Goal: Transaction & Acquisition: Purchase product/service

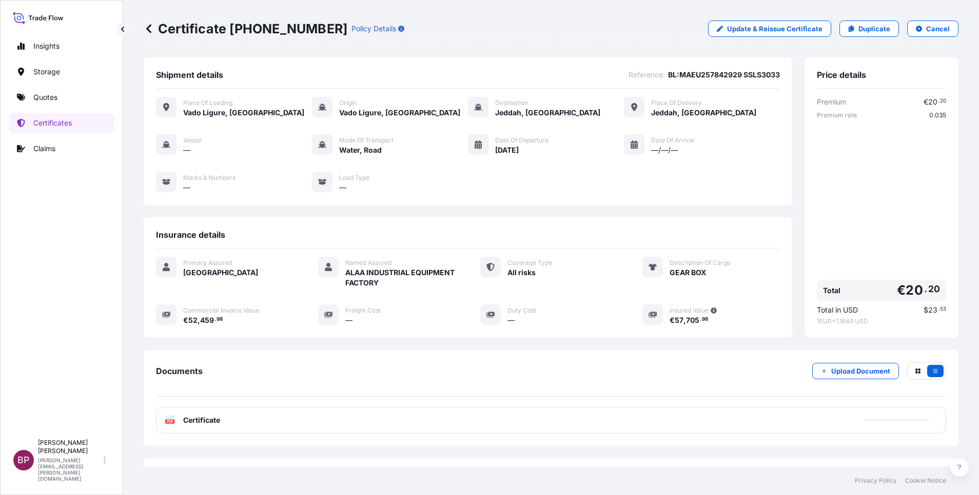
scroll to position [44, 0]
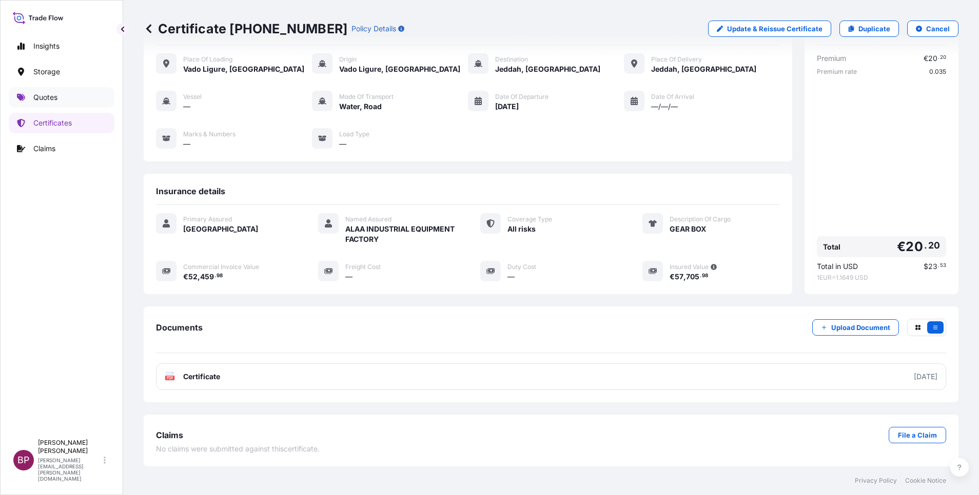
click at [47, 101] on p "Quotes" at bounding box center [45, 97] width 24 height 10
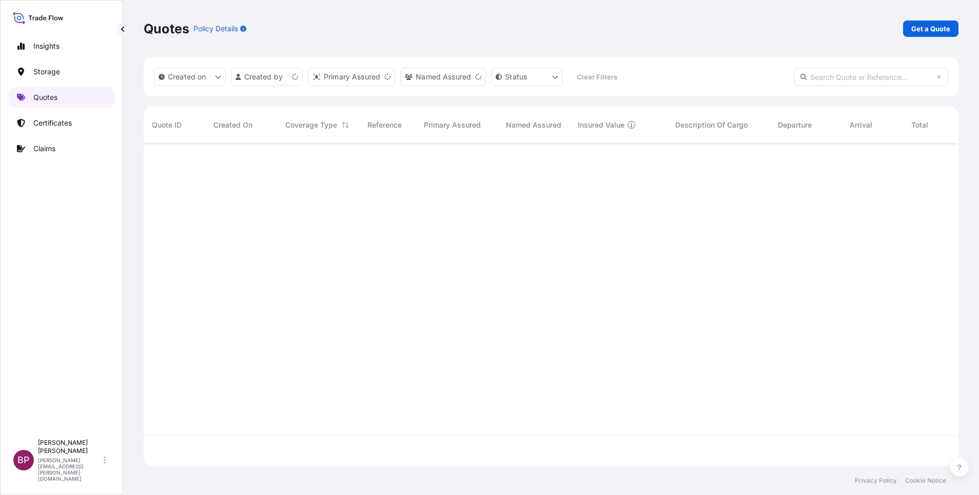
scroll to position [317, 803]
click at [938, 28] on p "Get a Quote" at bounding box center [930, 29] width 39 height 10
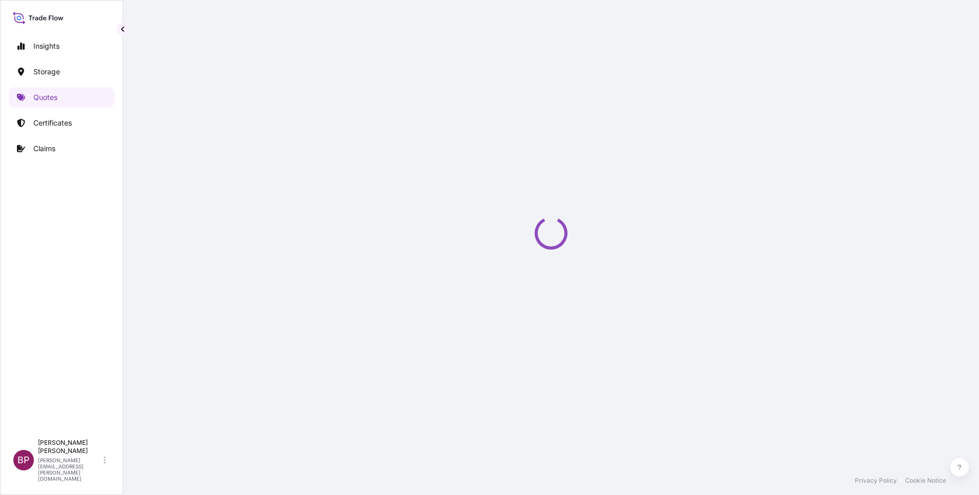
scroll to position [16, 0]
select select "Water"
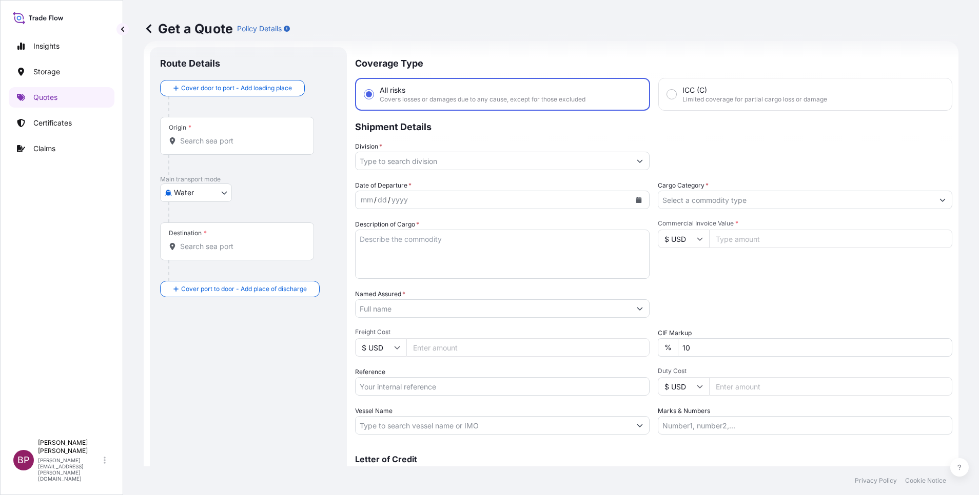
click at [939, 200] on icon "Show suggestions" at bounding box center [942, 200] width 6 height 6
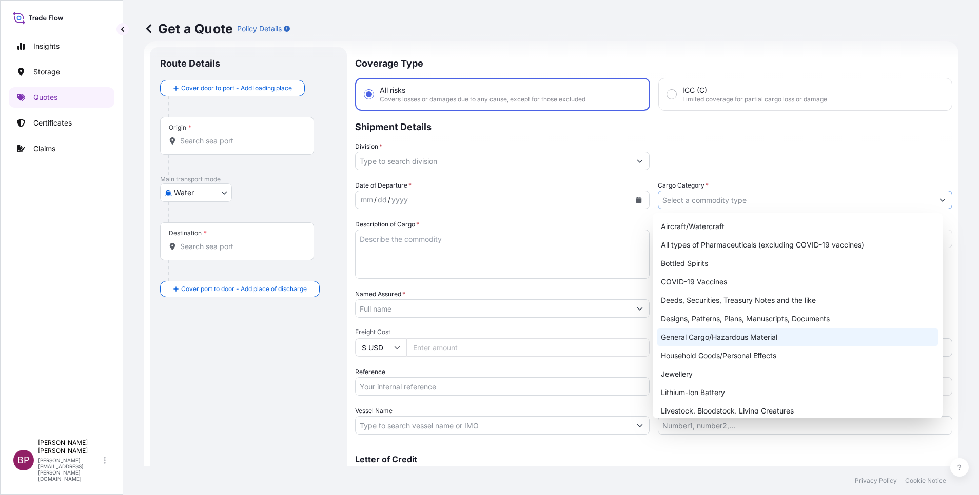
click at [702, 333] on div "General Cargo/Hazardous Material" at bounding box center [797, 337] width 282 height 18
type input "General Cargo/Hazardous Material"
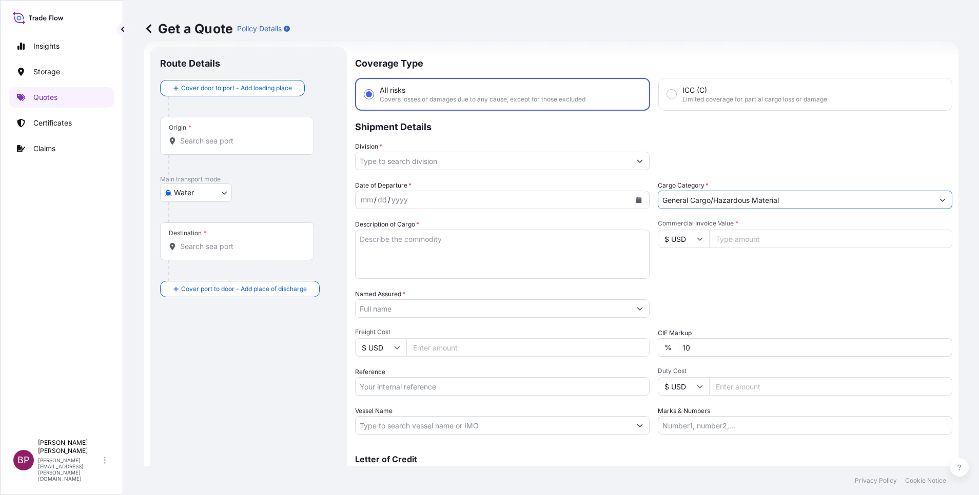
click at [630, 162] on button "Show suggestions" at bounding box center [639, 161] width 18 height 18
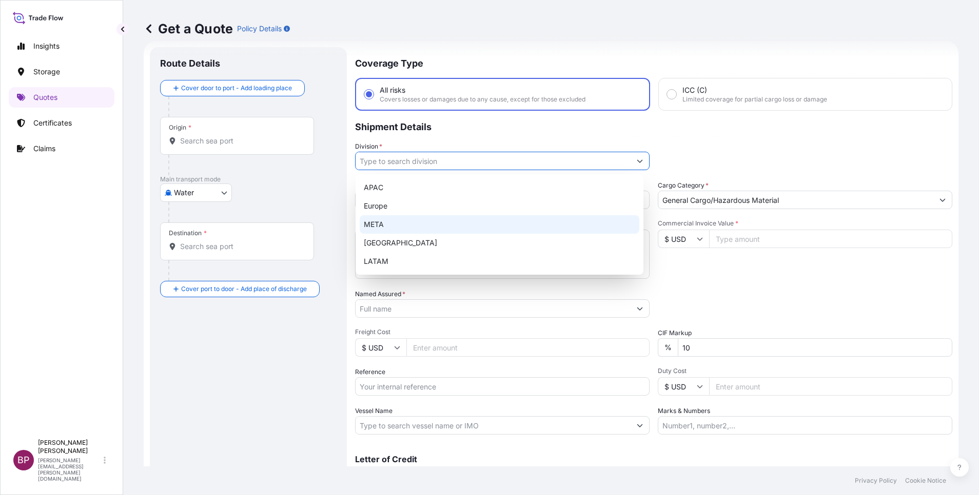
click at [468, 221] on div "META" at bounding box center [500, 224] width 280 height 18
type input "META"
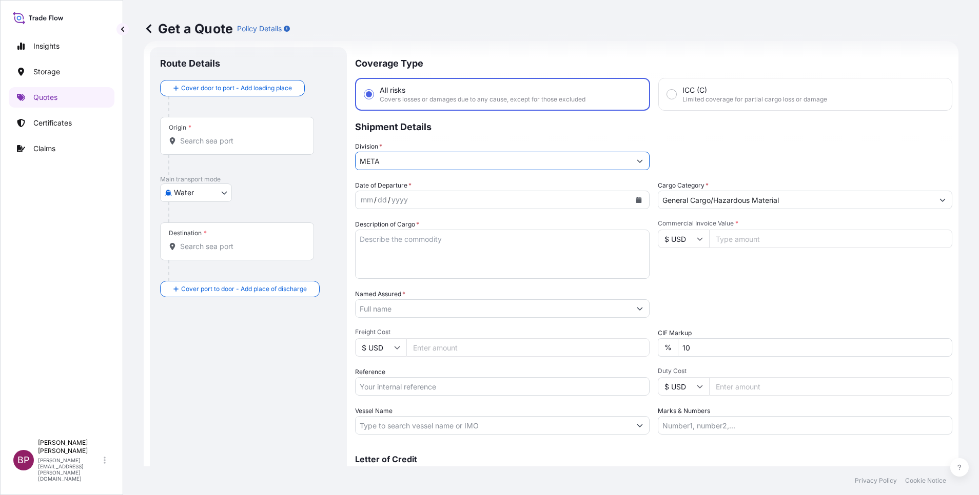
click at [696, 237] on icon at bounding box center [699, 239] width 6 height 6
click at [677, 113] on div "د.إ AED" at bounding box center [677, 103] width 43 height 19
type input "د.إ AED"
click at [725, 239] on input "Commercial Invoice Value *" at bounding box center [830, 239] width 243 height 18
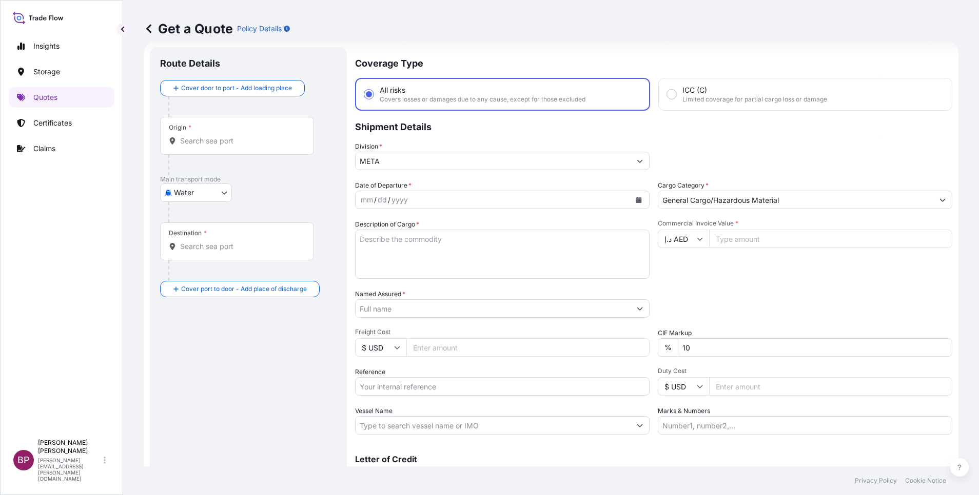
paste input "248105"
type input "248105"
drag, startPoint x: 659, startPoint y: 353, endPoint x: 577, endPoint y: 349, distance: 81.6
click at [625, 350] on div "Date of Departure * mm / dd / yyyy Cargo Category * General Cargo/Hazardous Mat…" at bounding box center [653, 308] width 597 height 254
type input "0"
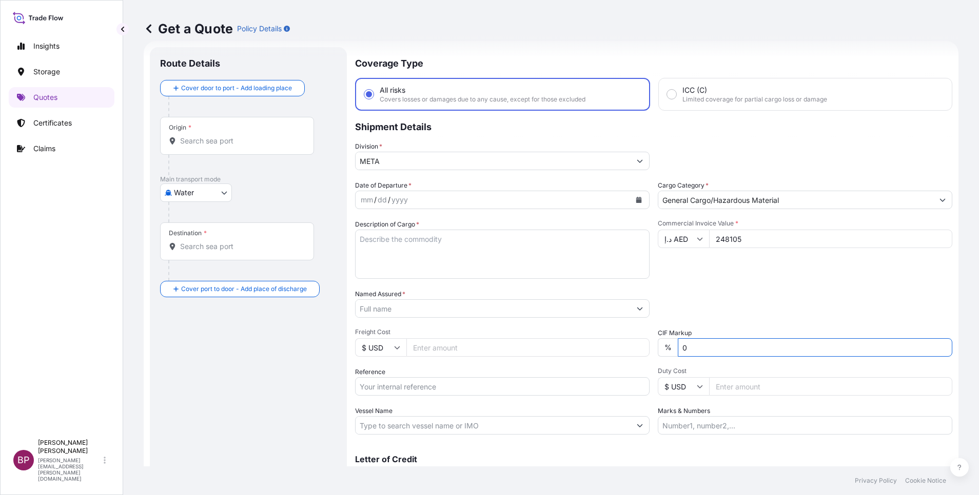
click at [730, 311] on div "Packing Category Type to search a container mode Please select a primary mode o…" at bounding box center [804, 303] width 294 height 29
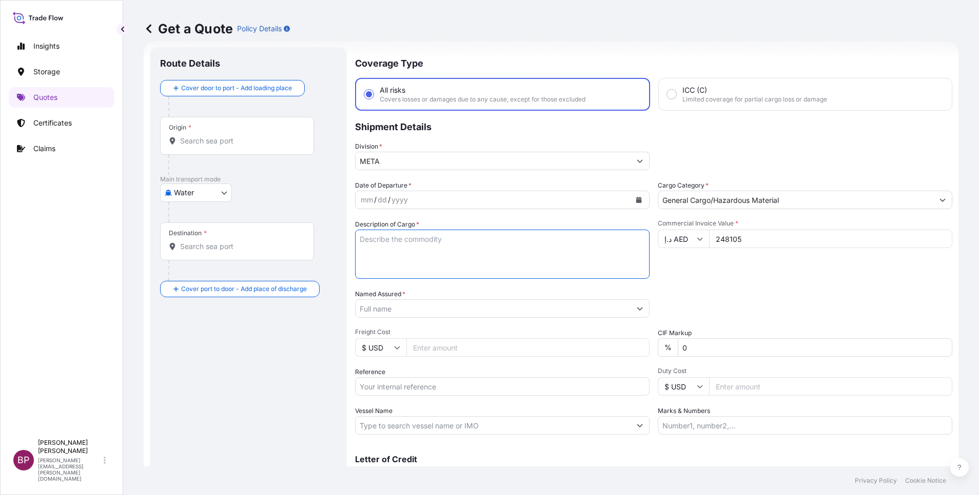
drag, startPoint x: 434, startPoint y: 264, endPoint x: 444, endPoint y: 266, distance: 10.1
click at [435, 264] on textarea "Description of Cargo *" at bounding box center [502, 254] width 294 height 49
paste textarea "Hand Pallet Trolley Replacement Kit"
type textarea "Hand Pallet Trolley Replacement Kit"
click at [421, 386] on input "Reference" at bounding box center [502, 386] width 294 height 18
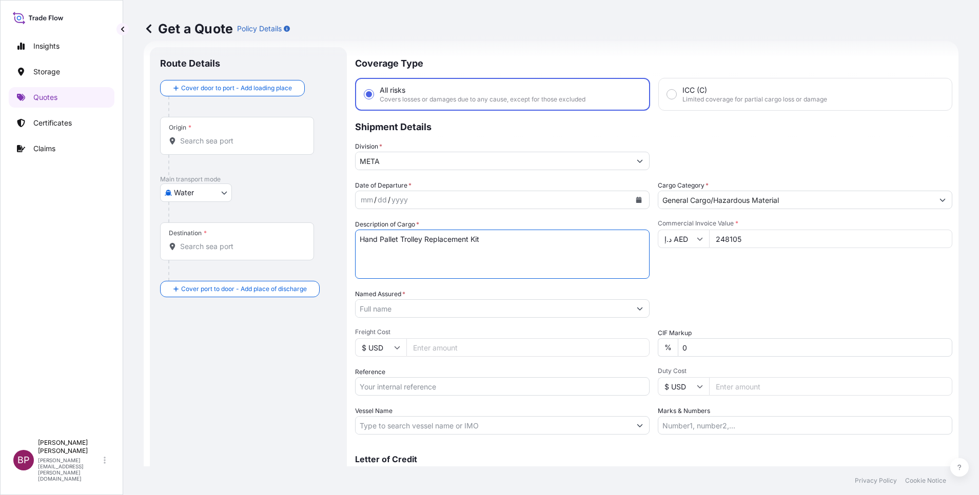
paste input "SSLS3036"
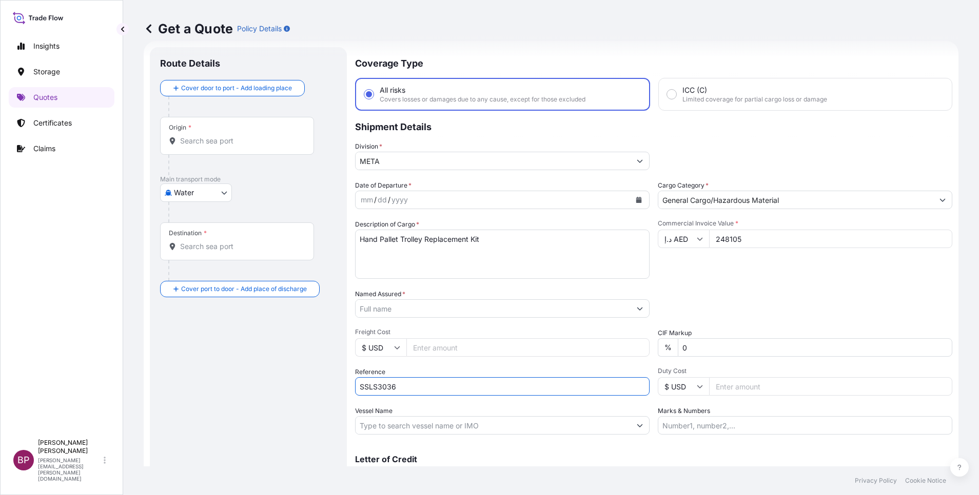
type input "SSLS3036"
click at [420, 308] on input "Named Assured *" at bounding box center [492, 309] width 275 height 18
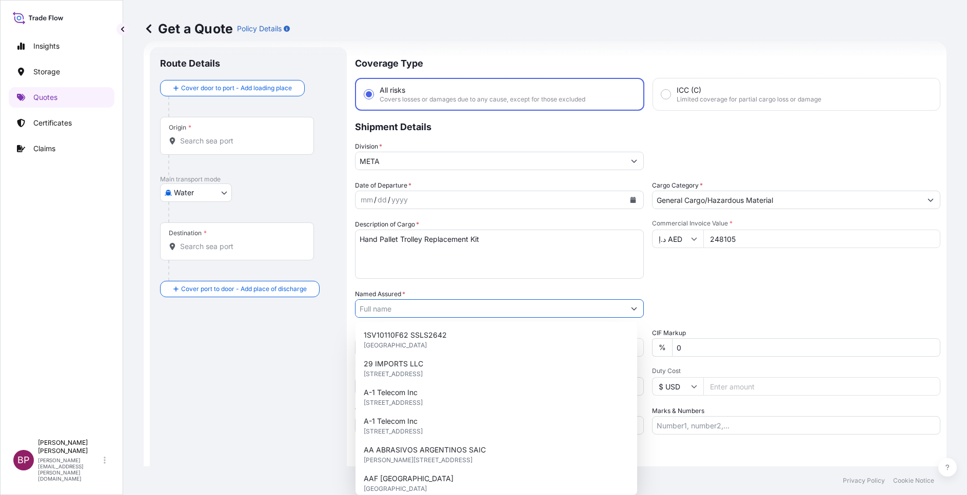
paste input "Modern Eastern Services Trading & Contracting Co."
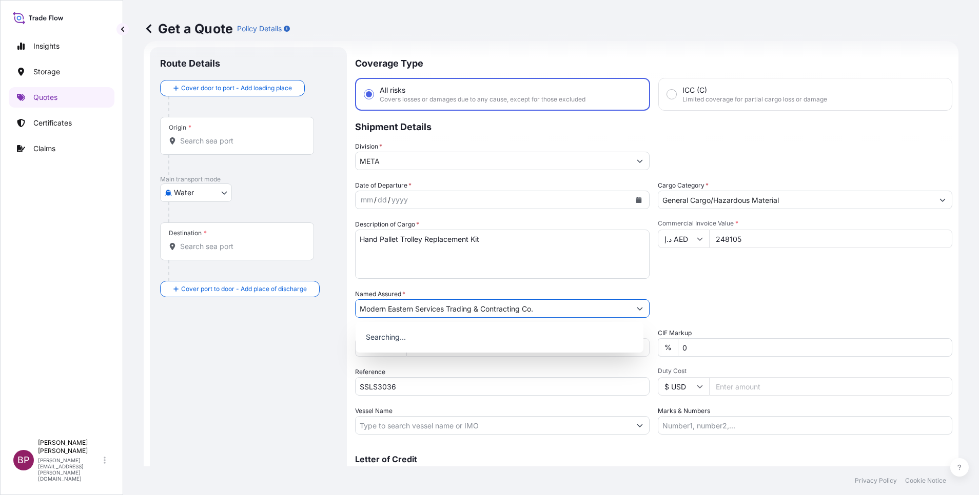
type input "Modern Eastern Services Trading & Contracting Co."
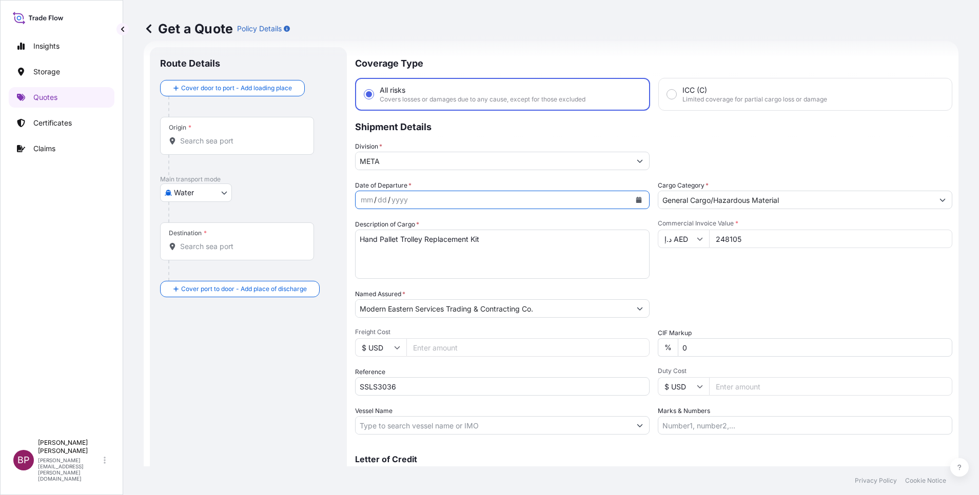
click at [630, 205] on button "Calendar" at bounding box center [638, 200] width 16 height 16
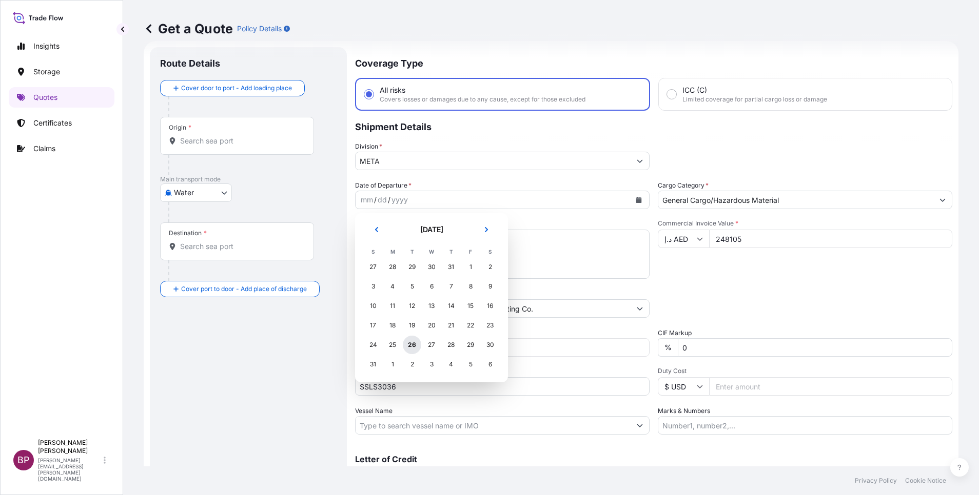
click at [410, 345] on div "26" at bounding box center [412, 345] width 18 height 18
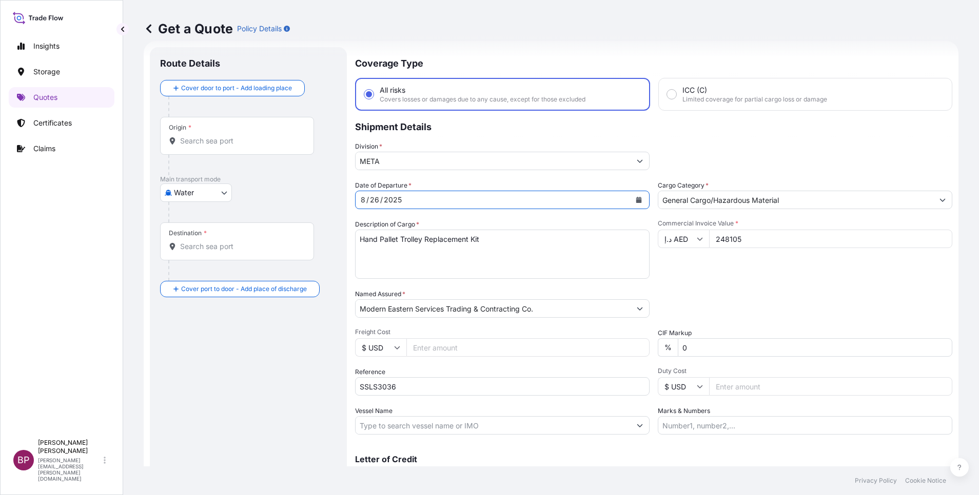
click at [207, 194] on body "15 options available. 0 options available. 15 options available. 3 options avai…" at bounding box center [489, 247] width 979 height 495
click at [194, 215] on div "Air" at bounding box center [196, 219] width 64 height 18
click at [201, 204] on body "0 options available. 15 options available. 3 options available. Selected Date: …" at bounding box center [489, 247] width 979 height 495
click at [189, 262] on span "Inland" at bounding box center [190, 260] width 21 height 10
select select "Inland"
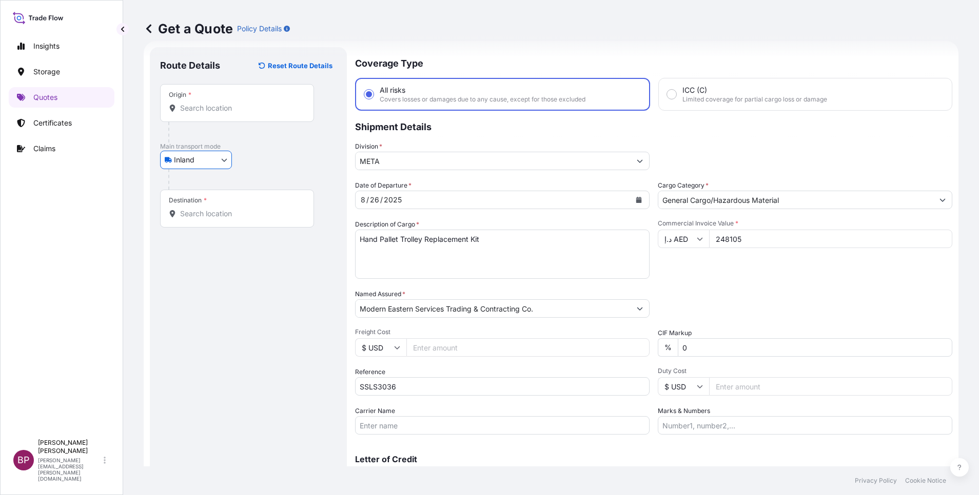
click at [227, 107] on input "Origin *" at bounding box center [240, 108] width 121 height 10
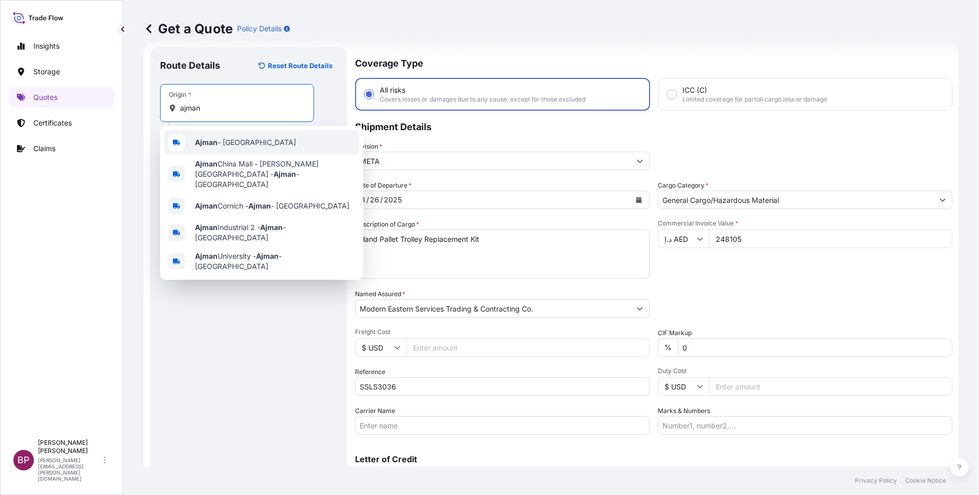
click at [271, 139] on span "Ajman - [GEOGRAPHIC_DATA]" at bounding box center [245, 142] width 101 height 10
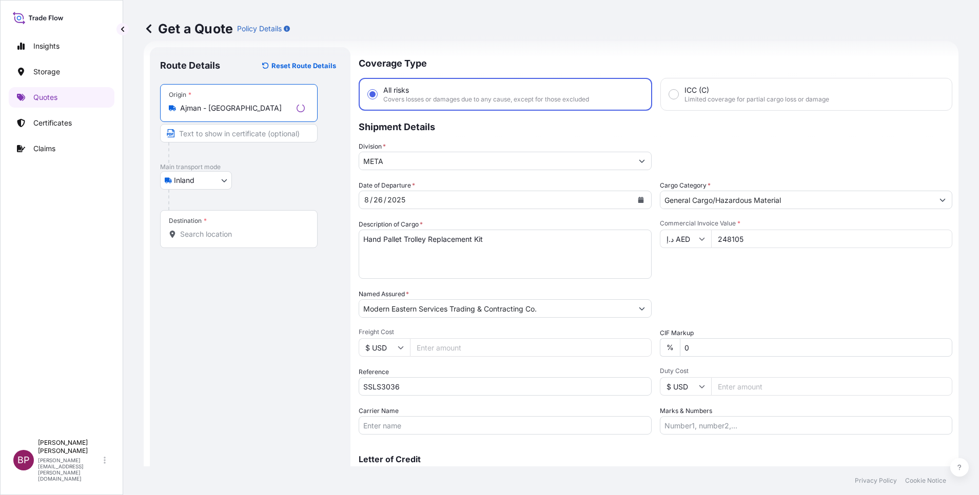
type input "Ajman - [GEOGRAPHIC_DATA]"
click at [252, 236] on input "Destination *" at bounding box center [242, 234] width 125 height 10
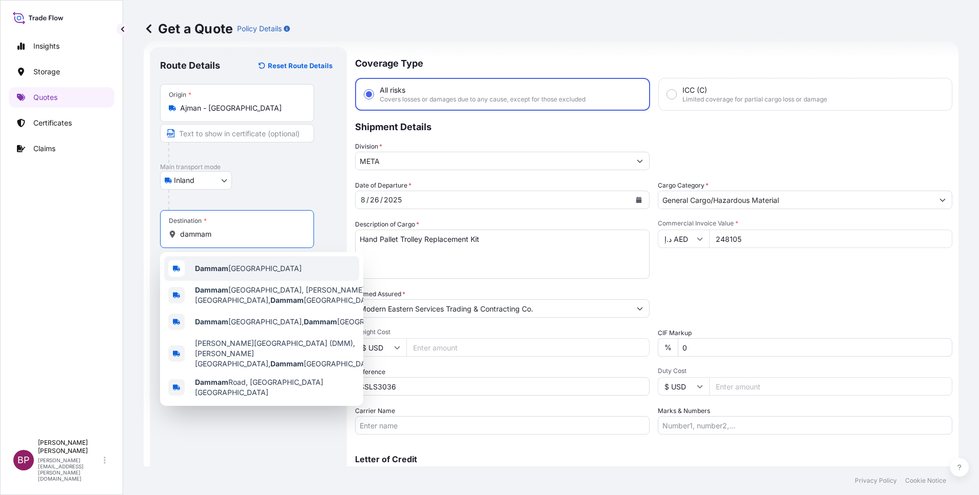
click at [257, 263] on div "Dammam [GEOGRAPHIC_DATA]" at bounding box center [261, 268] width 195 height 25
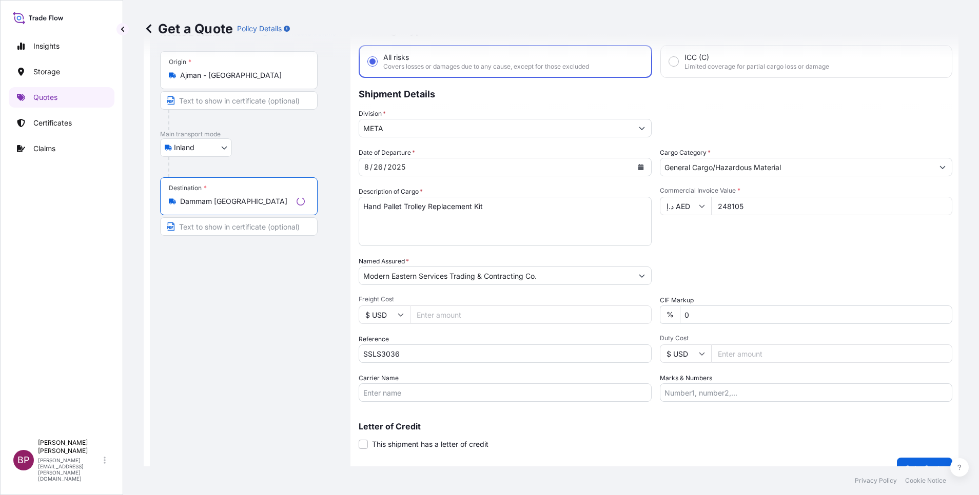
scroll to position [67, 0]
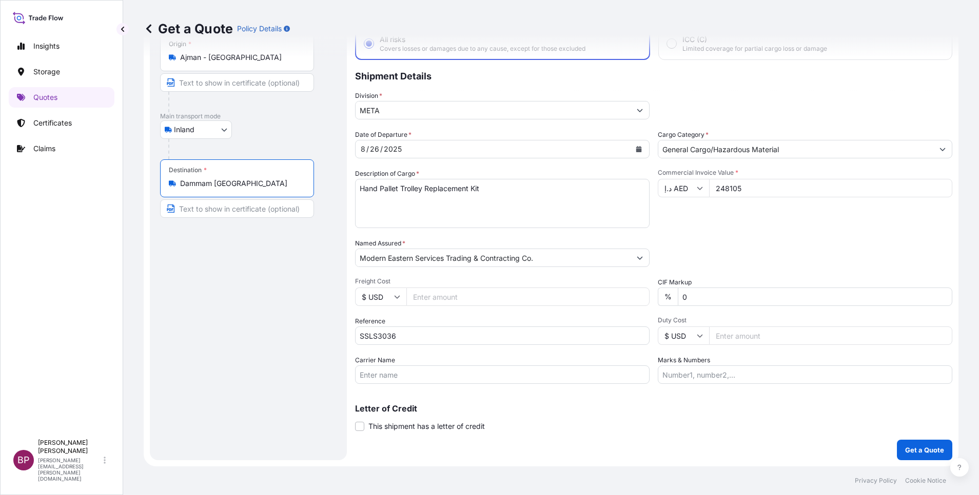
type input "Dammam [GEOGRAPHIC_DATA]"
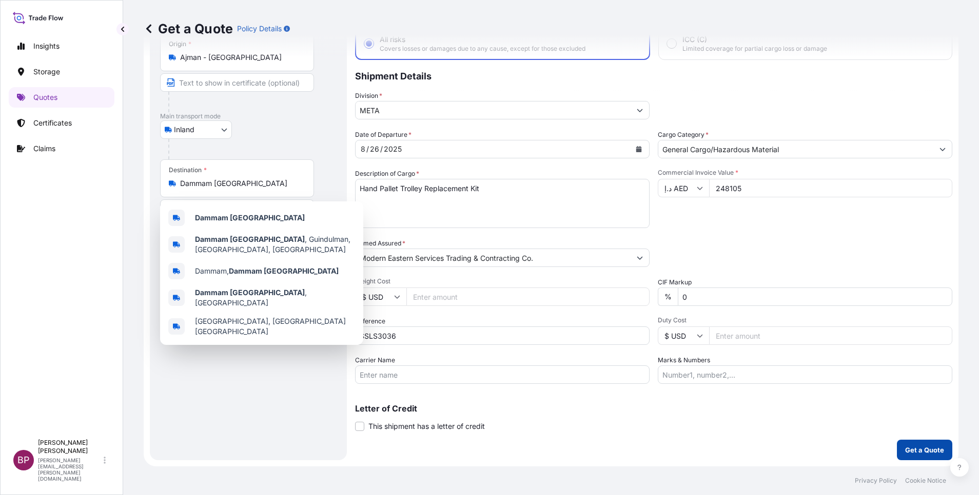
click at [914, 449] on p "Get a Quote" at bounding box center [924, 450] width 39 height 10
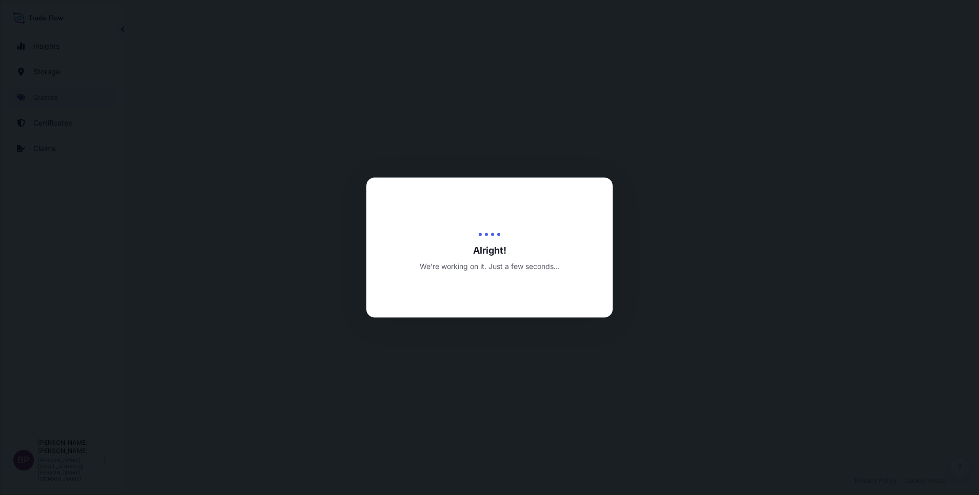
select select "Inland"
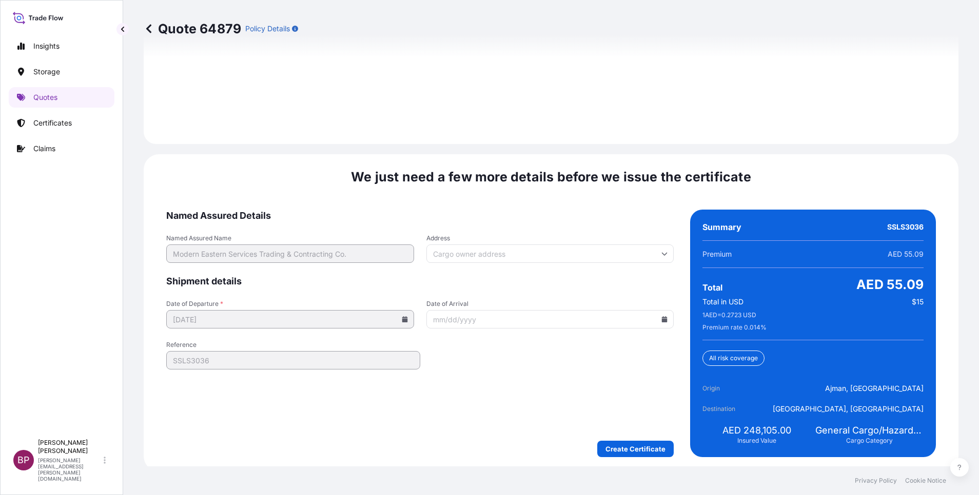
scroll to position [1491, 0]
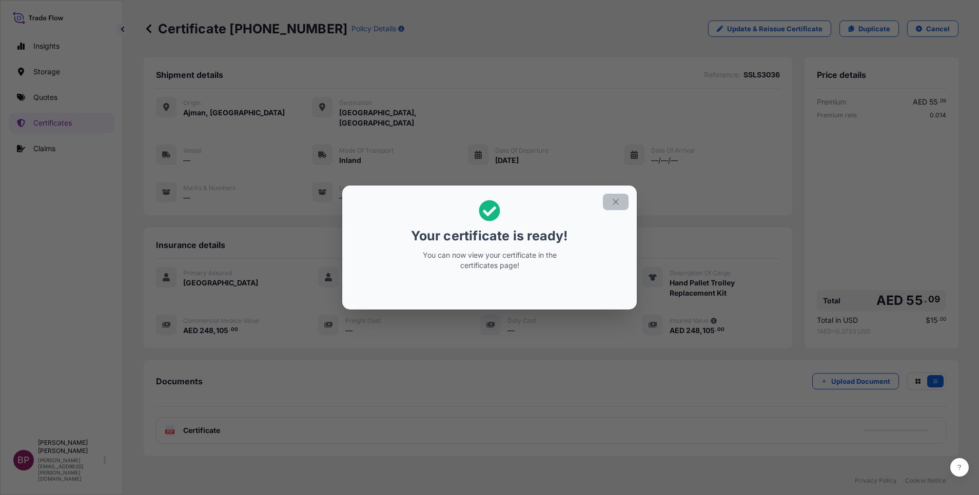
click at [609, 204] on button "button" at bounding box center [616, 202] width 26 height 16
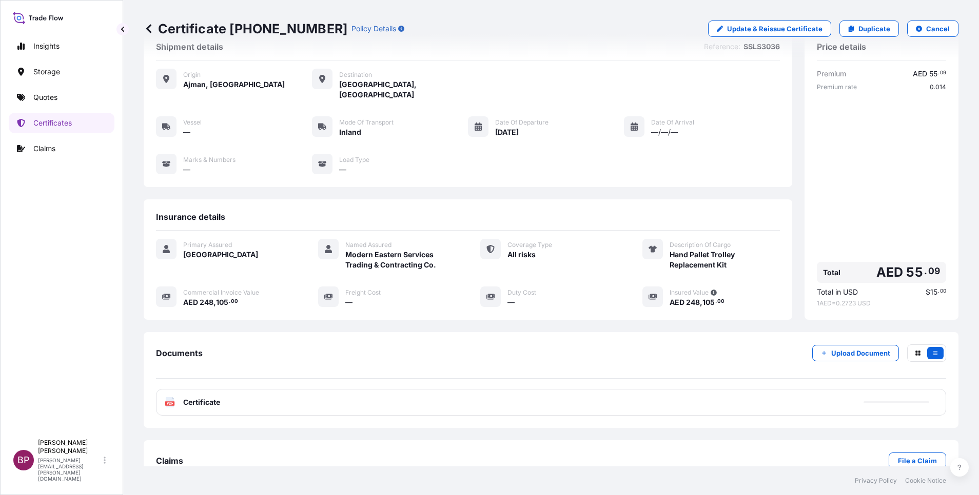
scroll to position [44, 0]
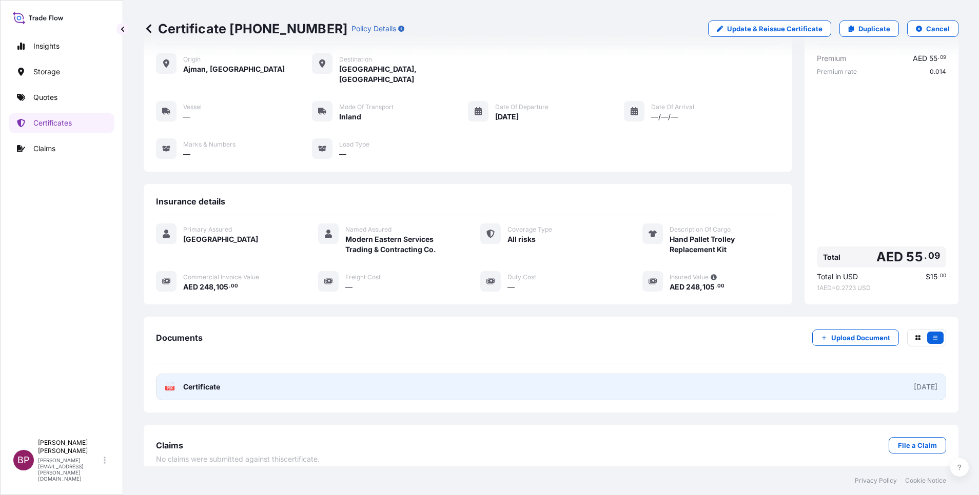
click at [217, 382] on span "Certificate" at bounding box center [201, 387] width 37 height 10
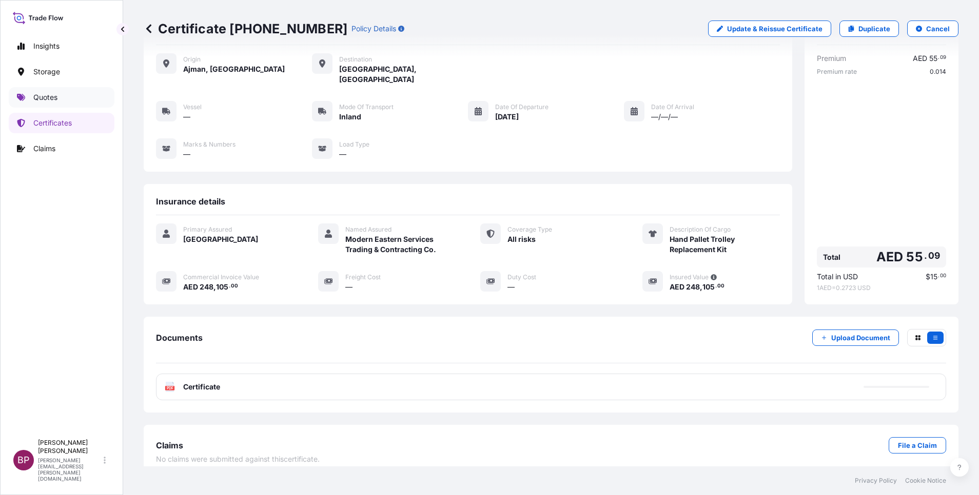
click at [42, 98] on p "Quotes" at bounding box center [45, 97] width 24 height 10
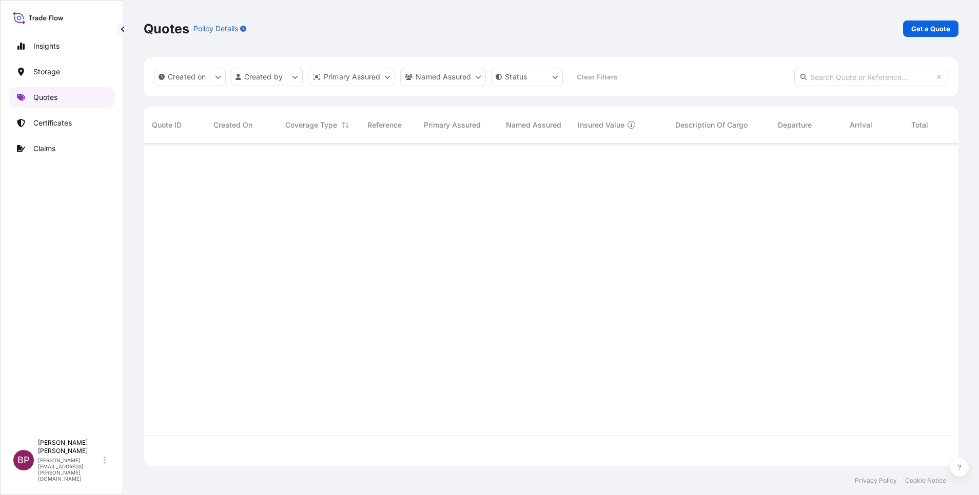
scroll to position [317, 803]
click at [942, 31] on p "Get a Quote" at bounding box center [930, 29] width 39 height 10
select select "Water"
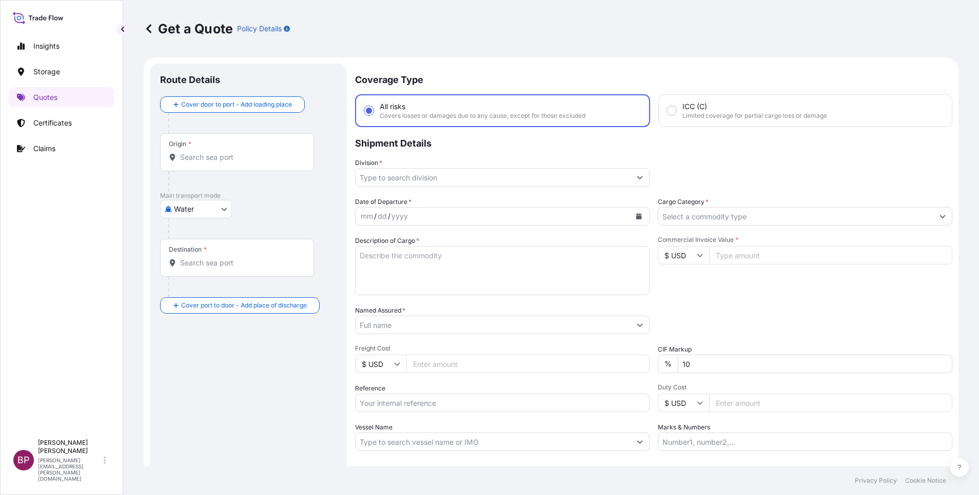
scroll to position [16, 0]
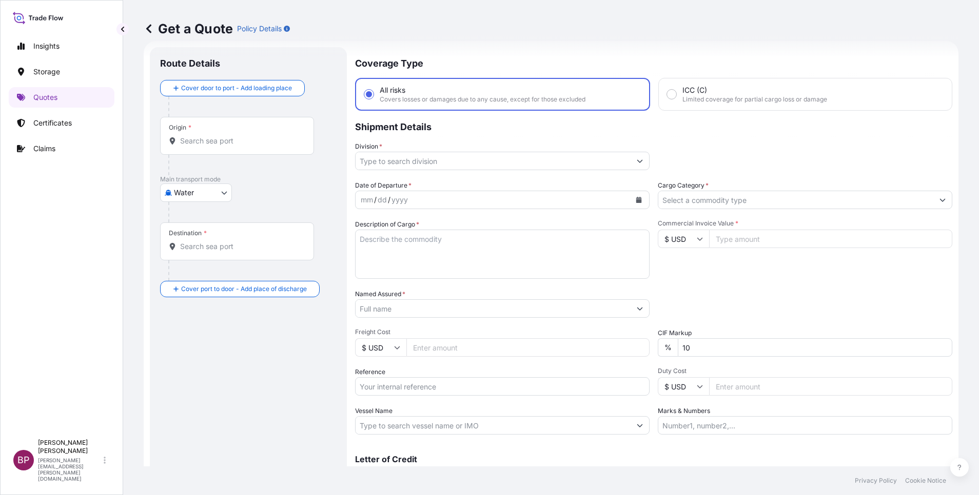
click at [470, 260] on textarea "Description of Cargo *" at bounding box center [502, 254] width 294 height 49
paste textarea "Transparent Spiral Hose with Wire Items"
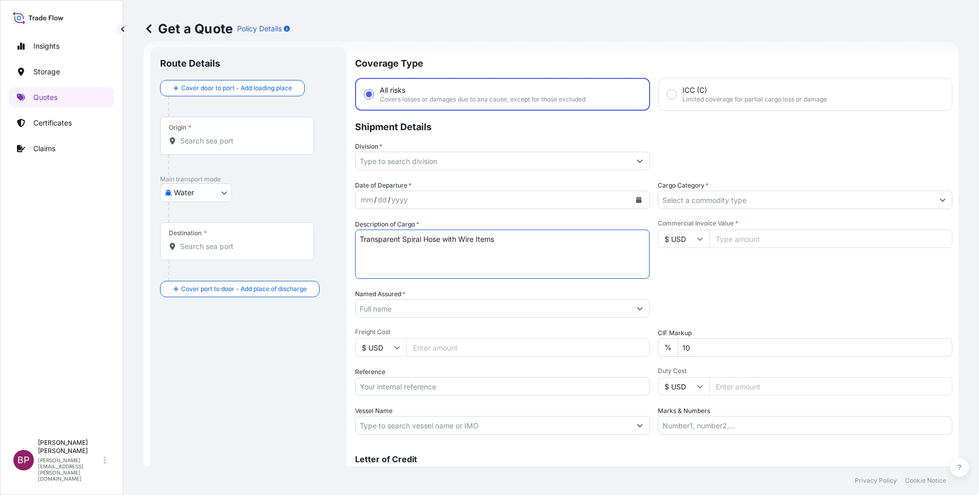
type textarea "Transparent Spiral Hose with Wire Items"
click at [736, 241] on input "Commercial Invoice Value *" at bounding box center [830, 239] width 243 height 18
paste input "22184.00"
type input "22184.00"
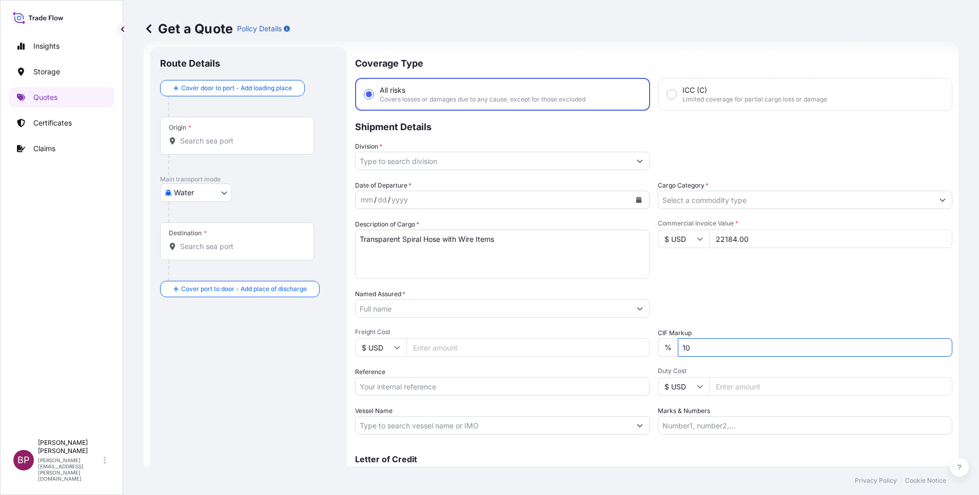
drag, startPoint x: 732, startPoint y: 353, endPoint x: 573, endPoint y: 352, distance: 158.5
click at [574, 351] on div "Date of Departure * mm / dd / yyyy Cargo Category * Description of Cargo * Tran…" at bounding box center [653, 308] width 597 height 254
type input "0"
click at [734, 294] on div "Packing Category Type to search a container mode Please select a primary mode o…" at bounding box center [804, 303] width 294 height 29
click at [933, 195] on button "Show suggestions" at bounding box center [942, 200] width 18 height 18
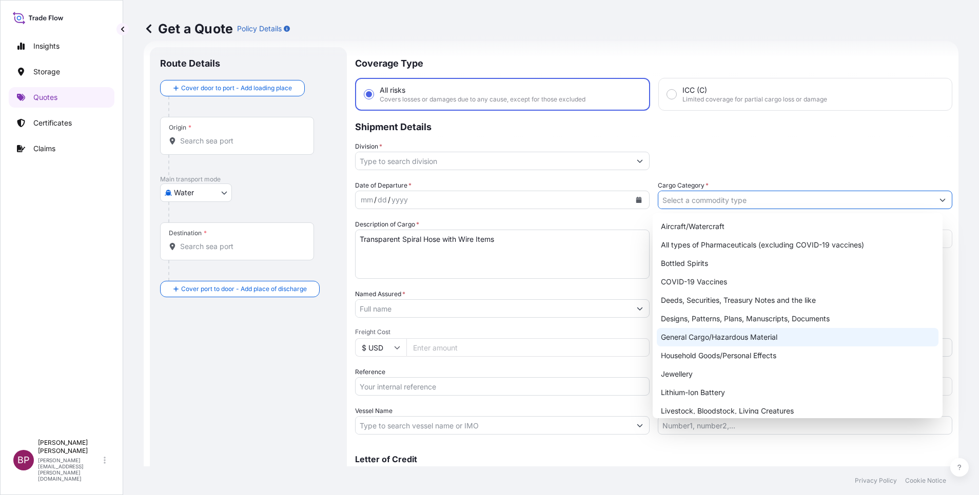
click at [706, 340] on div "General Cargo/Hazardous Material" at bounding box center [797, 337] width 282 height 18
type input "General Cargo/Hazardous Material"
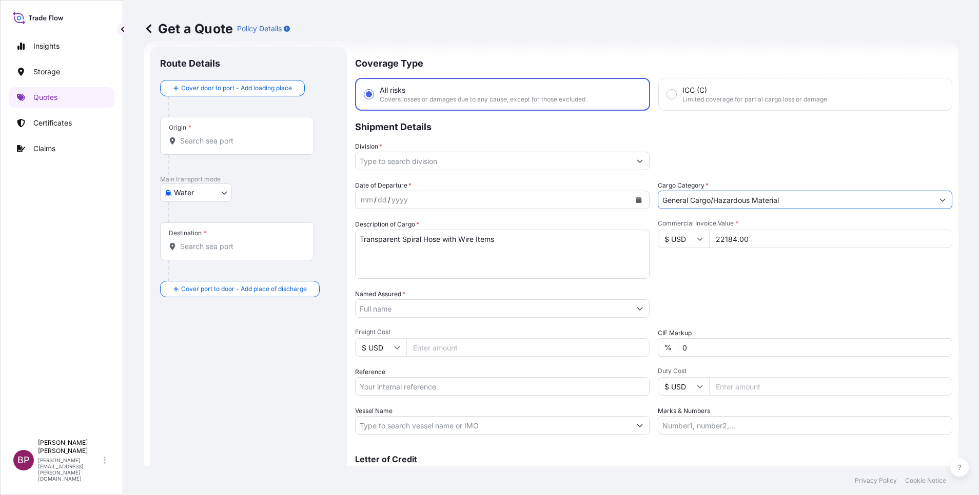
click at [631, 161] on button "Show suggestions" at bounding box center [639, 161] width 18 height 18
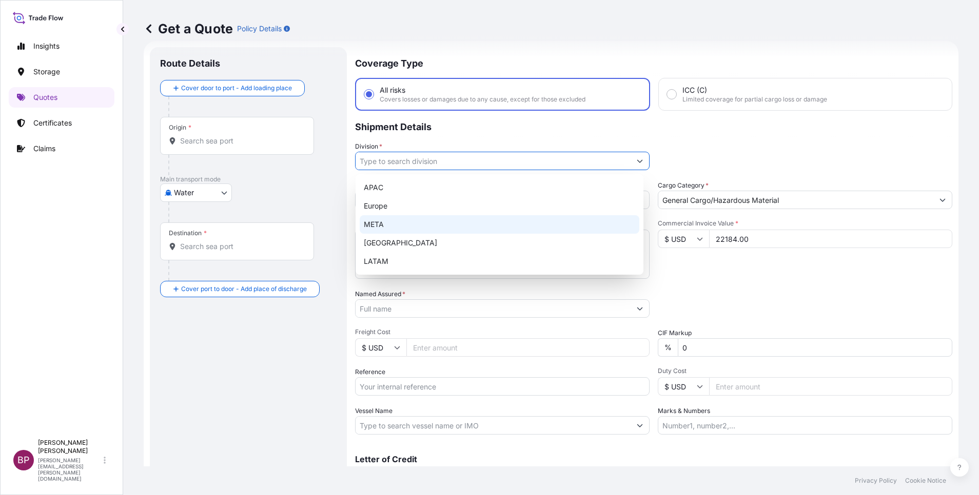
click at [448, 224] on div "META" at bounding box center [500, 224] width 280 height 18
type input "META"
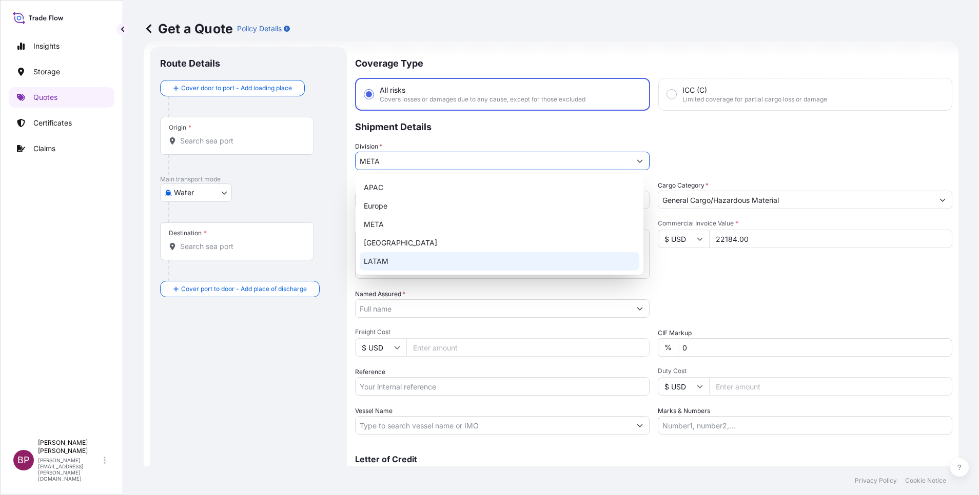
click at [736, 155] on div "Division * META" at bounding box center [653, 156] width 597 height 29
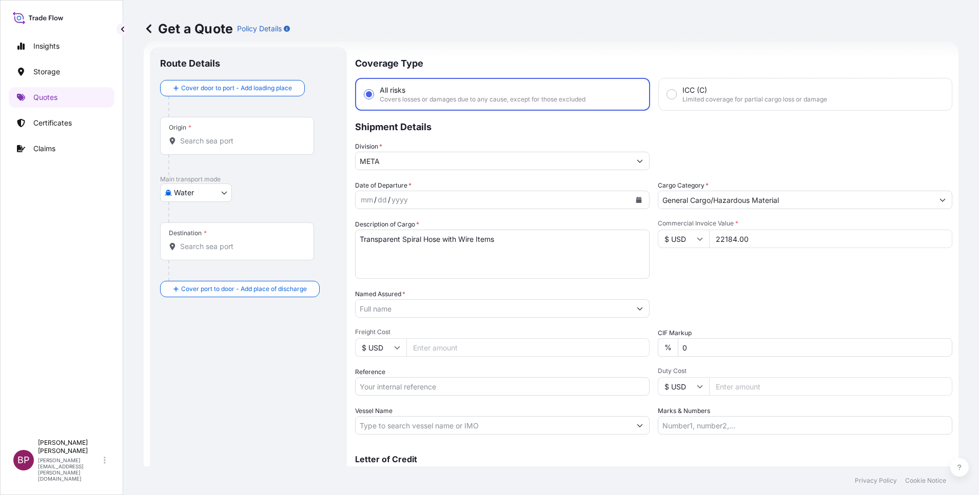
click at [472, 388] on input "Reference" at bounding box center [502, 386] width 294 height 18
click at [372, 310] on input "Named Assured *" at bounding box center [489, 309] width 269 height 18
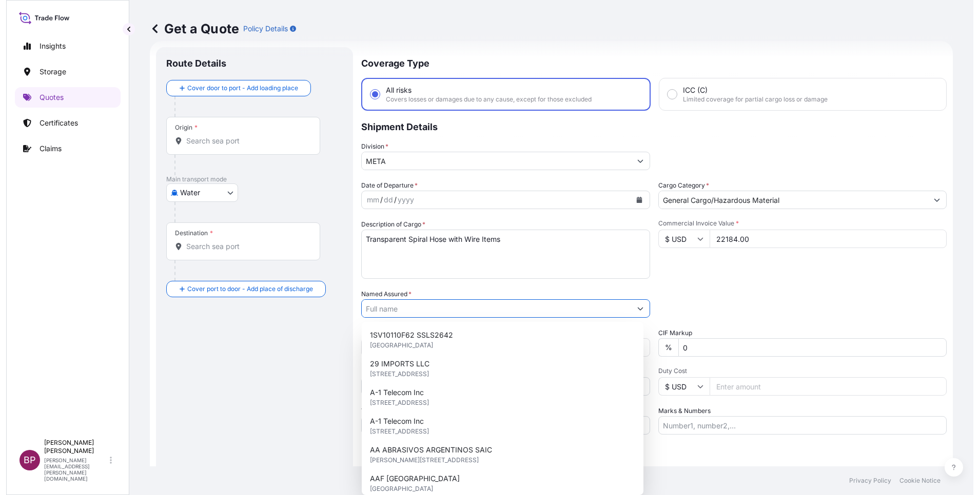
paste input "[PERSON_NAME] HOSES FACTORY"
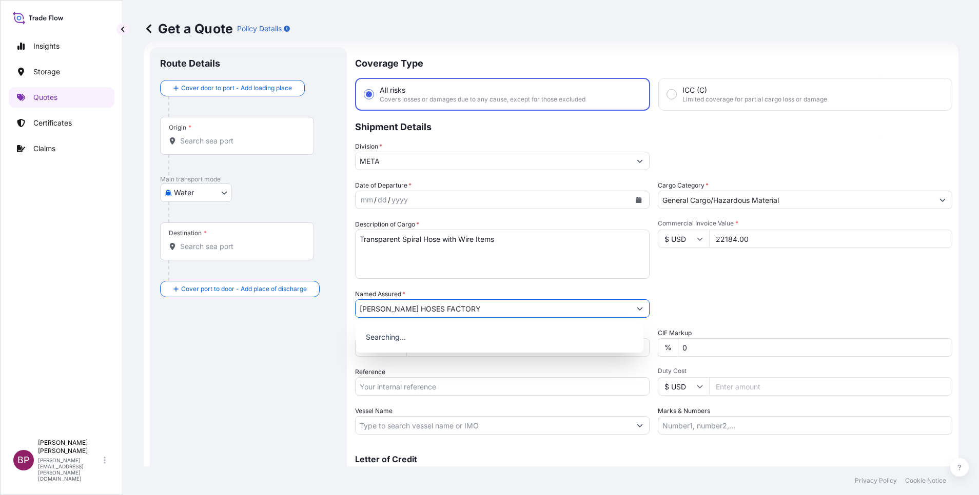
type input "[PERSON_NAME] HOSES FACTORY"
click at [636, 201] on icon "Calendar" at bounding box center [639, 200] width 6 height 6
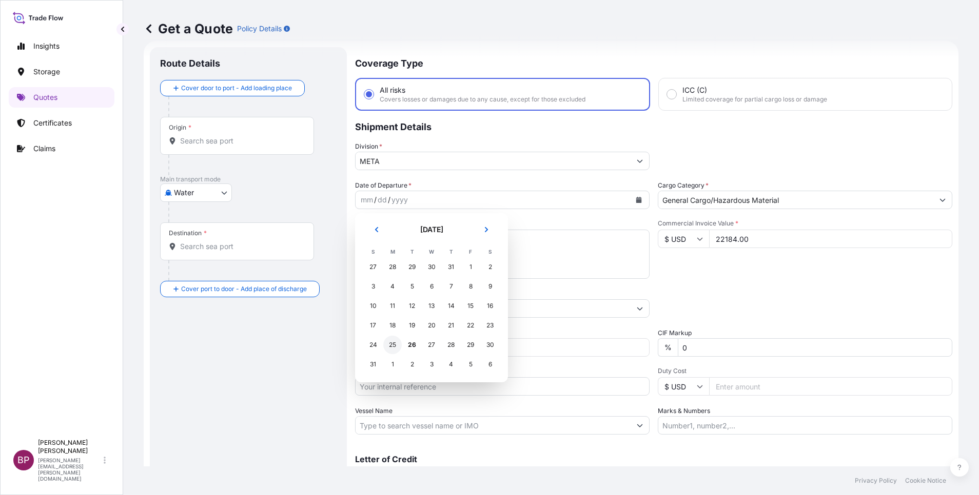
click at [394, 346] on div "25" at bounding box center [392, 345] width 18 height 18
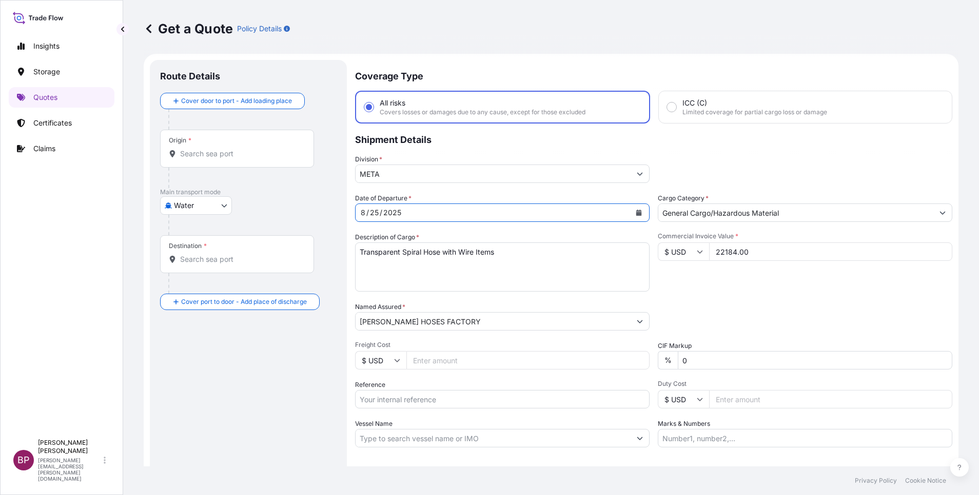
scroll to position [0, 0]
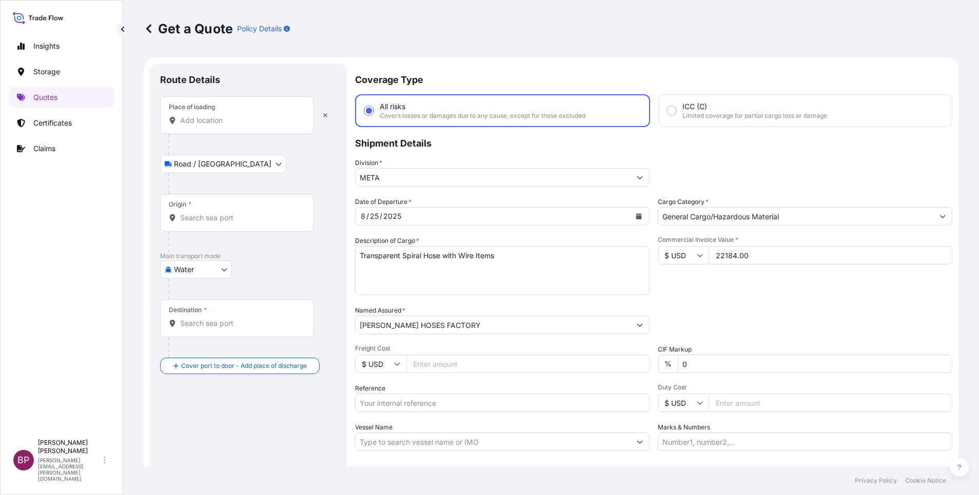
drag, startPoint x: 236, startPoint y: 122, endPoint x: 248, endPoint y: 131, distance: 15.0
click at [237, 123] on input "Place of loading" at bounding box center [240, 120] width 121 height 10
paste input "[GEOGRAPHIC_DATA]"
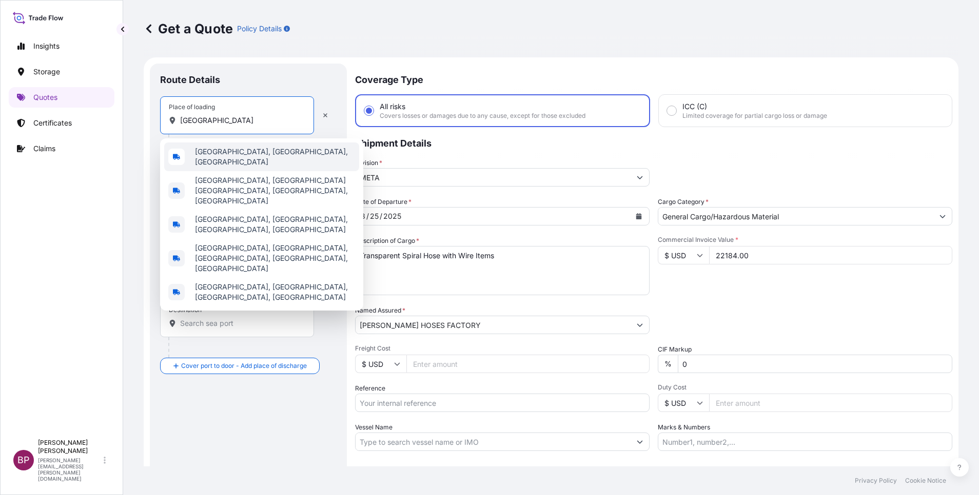
click at [275, 156] on span "[GEOGRAPHIC_DATA], [GEOGRAPHIC_DATA], [GEOGRAPHIC_DATA]" at bounding box center [275, 157] width 160 height 21
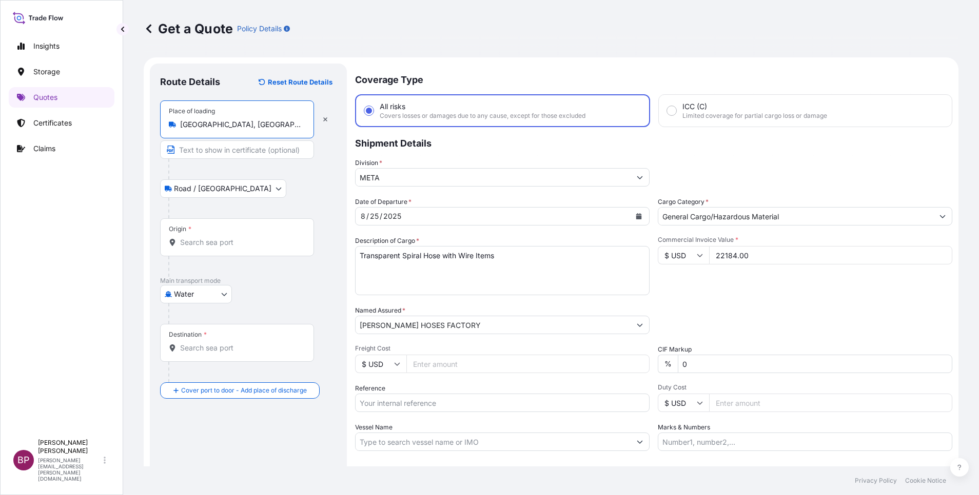
type input "[GEOGRAPHIC_DATA], [GEOGRAPHIC_DATA], [GEOGRAPHIC_DATA]"
click at [257, 247] on input "Origin *" at bounding box center [240, 242] width 121 height 10
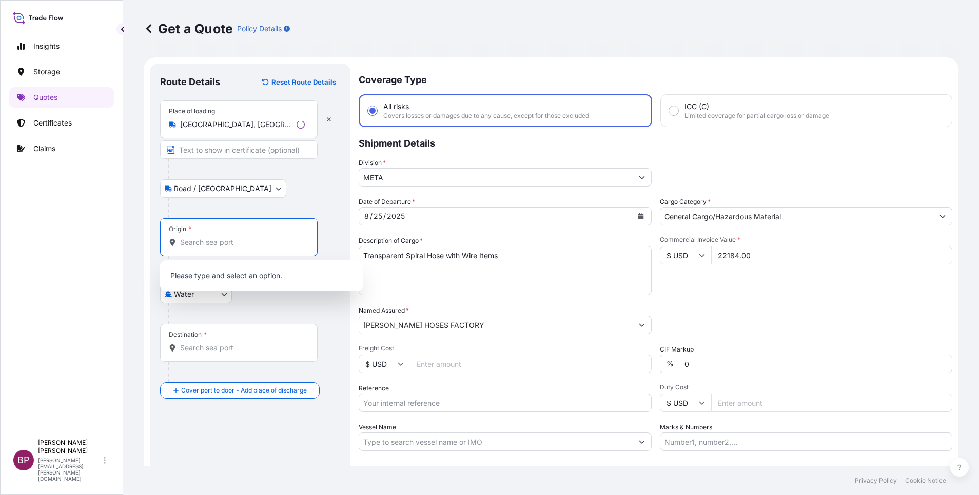
paste input "[GEOGRAPHIC_DATA]"
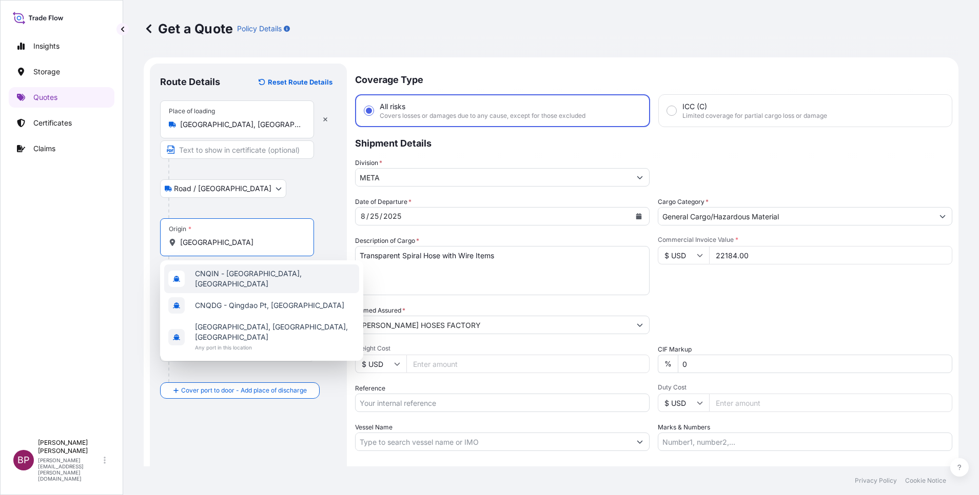
click at [275, 276] on span "CNQIN - [GEOGRAPHIC_DATA], [GEOGRAPHIC_DATA]" at bounding box center [275, 279] width 160 height 21
type input "CNQIN - [GEOGRAPHIC_DATA], [GEOGRAPHIC_DATA]"
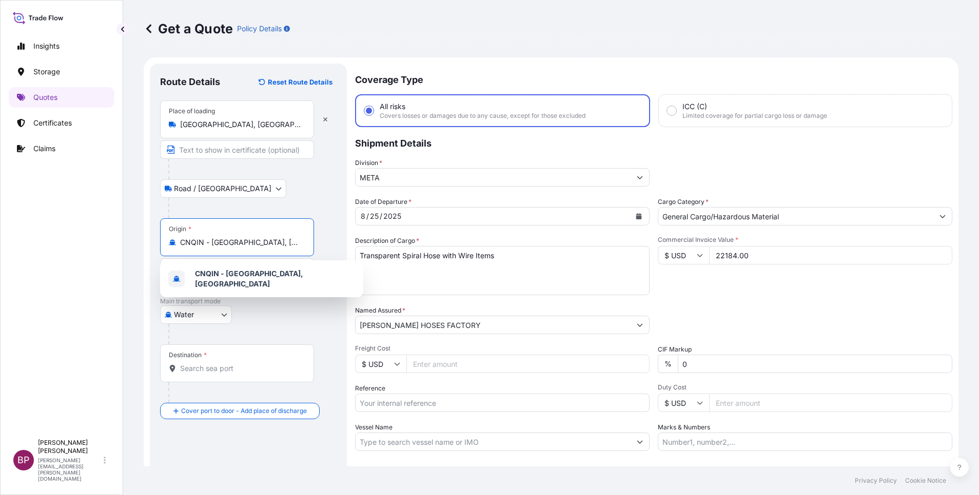
click at [233, 360] on div "Destination *" at bounding box center [237, 364] width 154 height 38
click at [233, 364] on input "Destination *" at bounding box center [240, 369] width 121 height 10
paste input "[GEOGRAPHIC_DATA]"
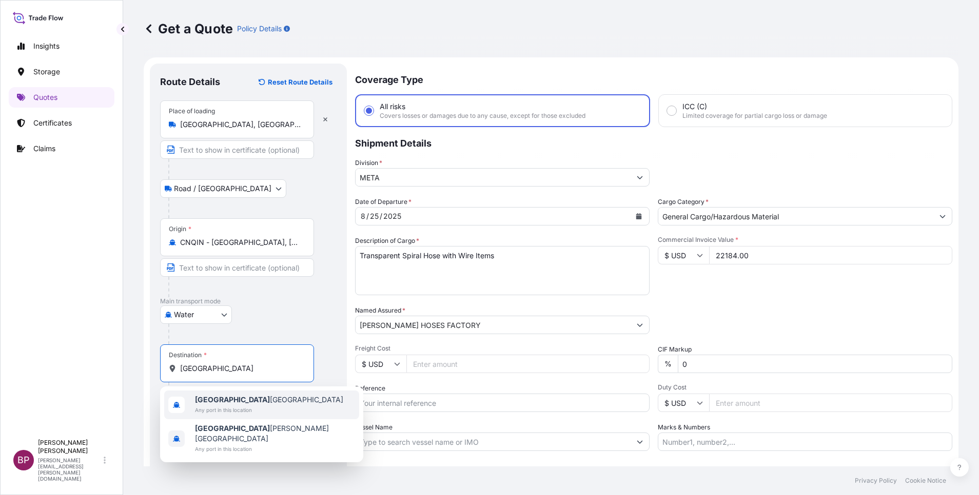
click at [226, 397] on span "[GEOGRAPHIC_DATA] [GEOGRAPHIC_DATA]" at bounding box center [269, 400] width 148 height 10
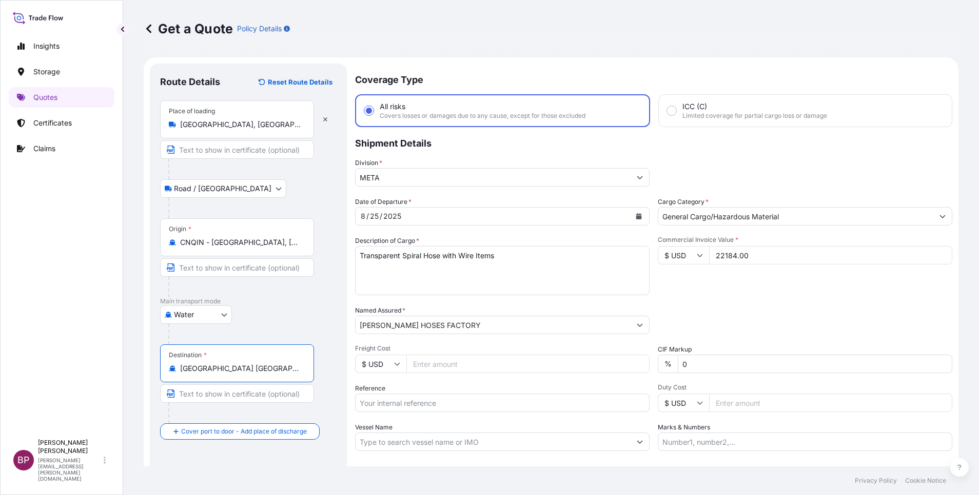
type input "[GEOGRAPHIC_DATA] [GEOGRAPHIC_DATA]"
click at [233, 415] on div at bounding box center [241, 413] width 146 height 21
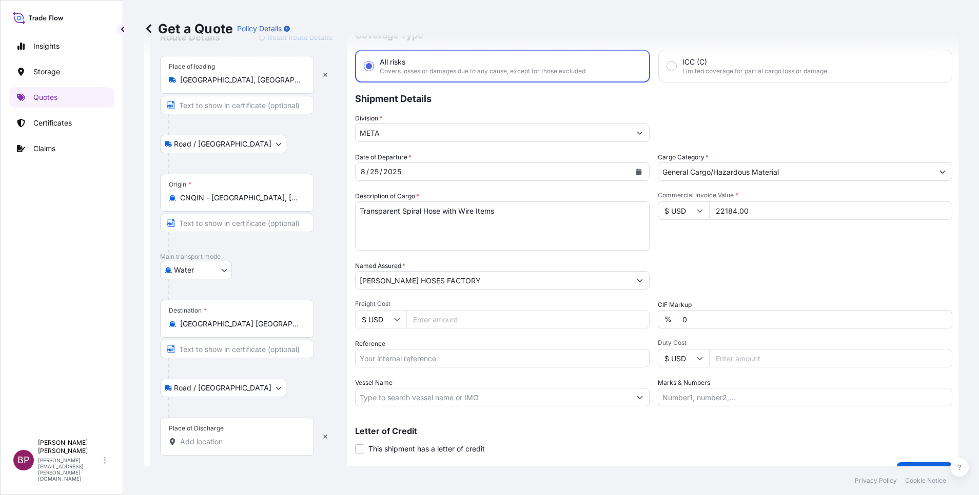
scroll to position [67, 0]
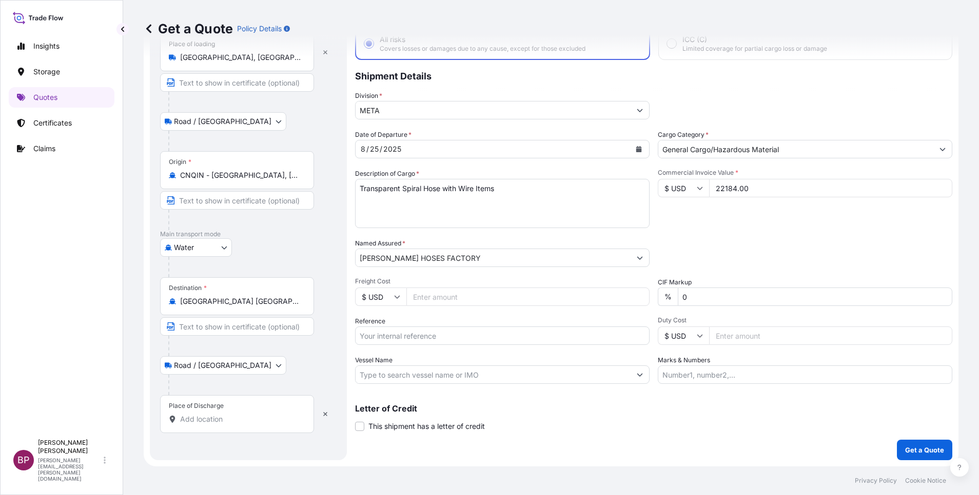
click at [258, 420] on input "Place of Discharge" at bounding box center [240, 419] width 121 height 10
paste input "[GEOGRAPHIC_DATA]"
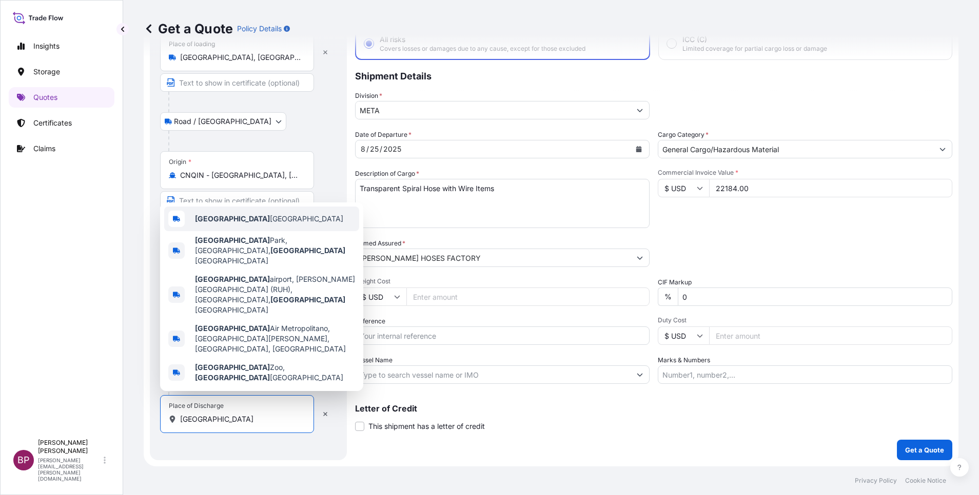
click at [244, 224] on span "[GEOGRAPHIC_DATA] [GEOGRAPHIC_DATA]" at bounding box center [269, 219] width 148 height 10
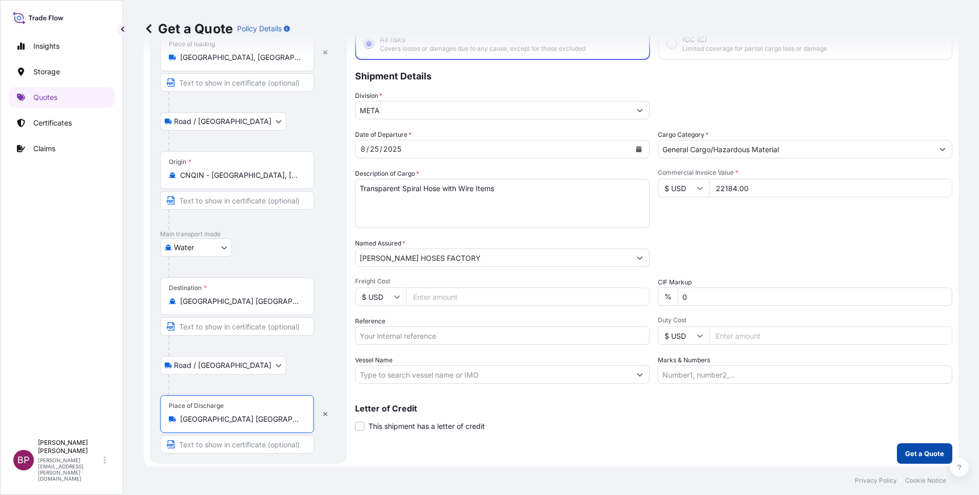
type input "[GEOGRAPHIC_DATA] [GEOGRAPHIC_DATA]"
click at [905, 453] on p "Get a Quote" at bounding box center [924, 454] width 39 height 10
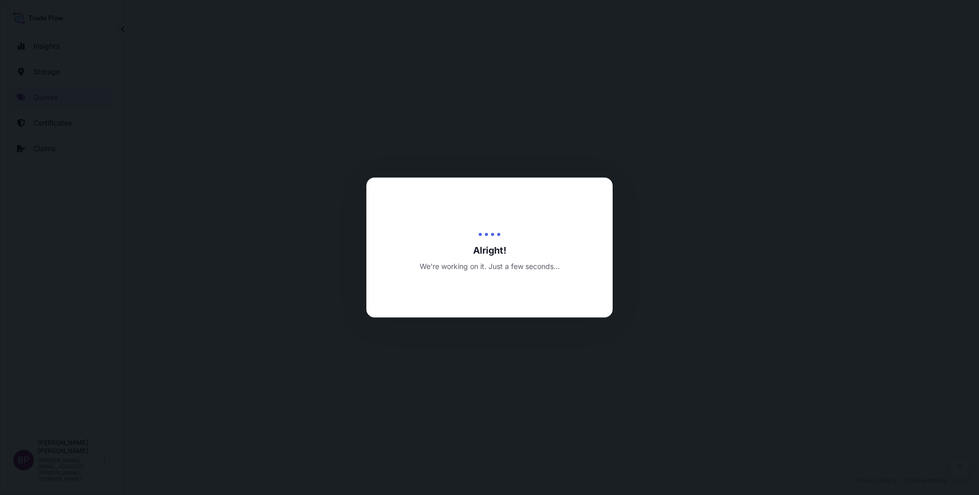
select select "Road / [GEOGRAPHIC_DATA]"
select select "Water"
select select "Road / [GEOGRAPHIC_DATA]"
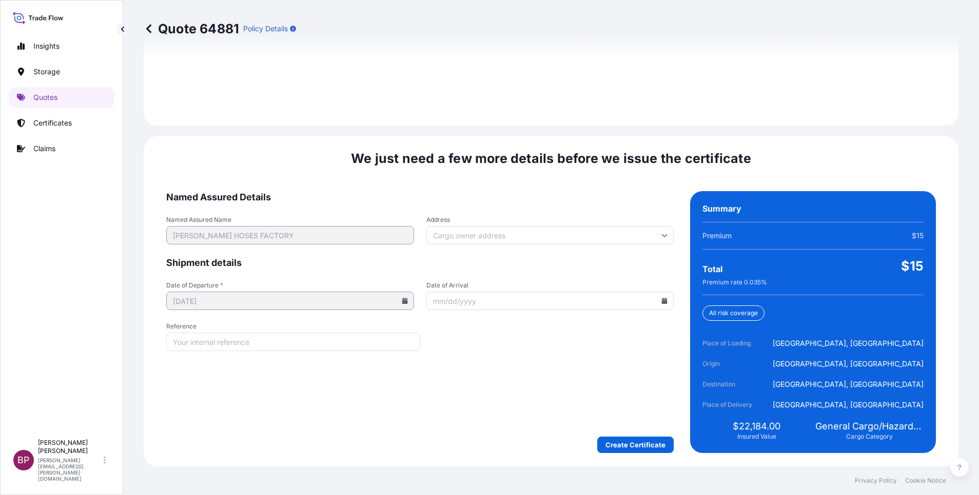
scroll to position [1520, 0]
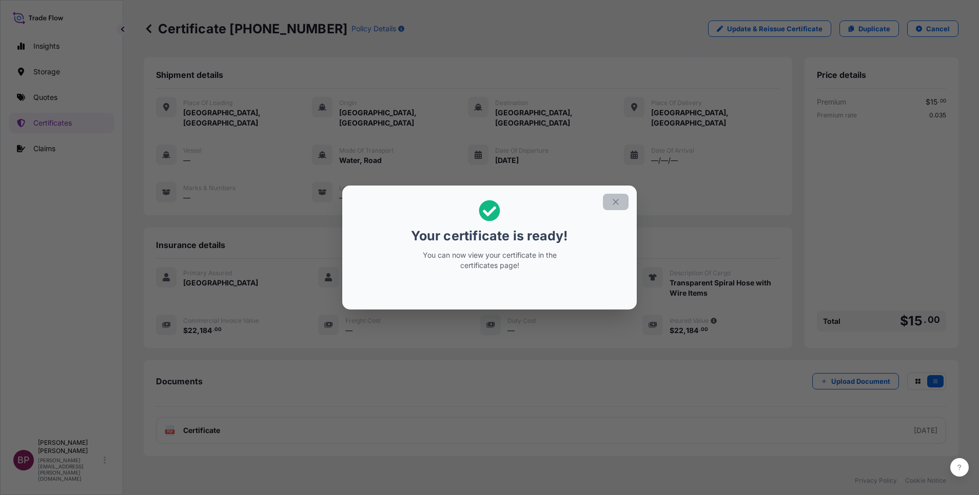
click at [612, 206] on icon "button" at bounding box center [615, 201] width 9 height 9
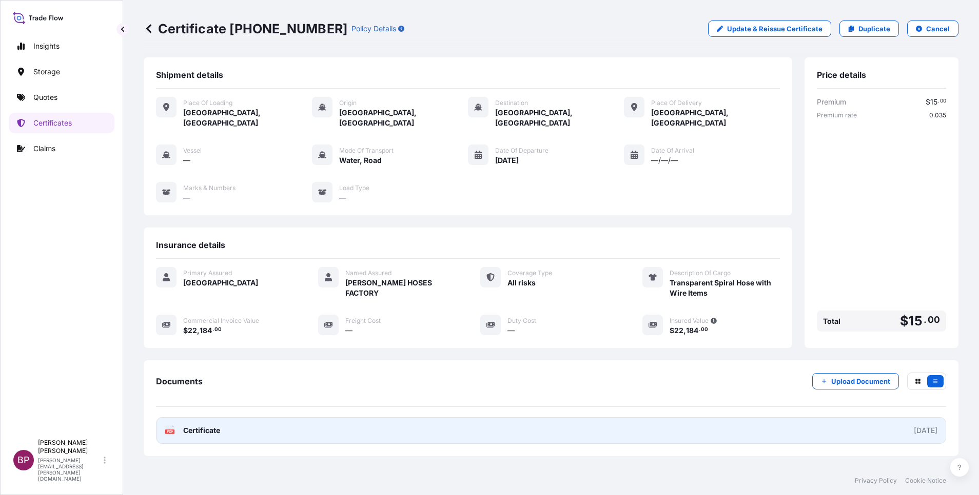
click at [194, 426] on span "Certificate" at bounding box center [201, 431] width 37 height 10
